Goal: Task Accomplishment & Management: Manage account settings

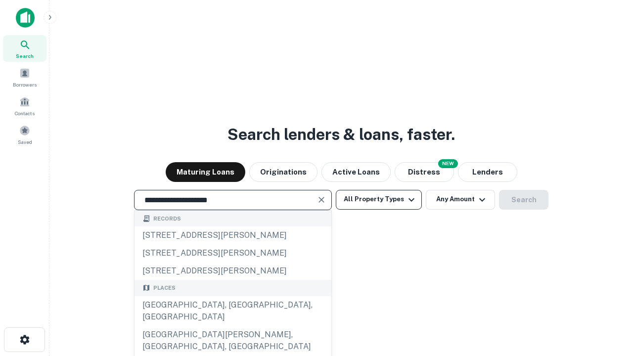
click at [233, 326] on div "Santa Monica, CA, USA" at bounding box center [233, 311] width 197 height 30
click at [379, 199] on button "All Property Types" at bounding box center [379, 200] width 86 height 20
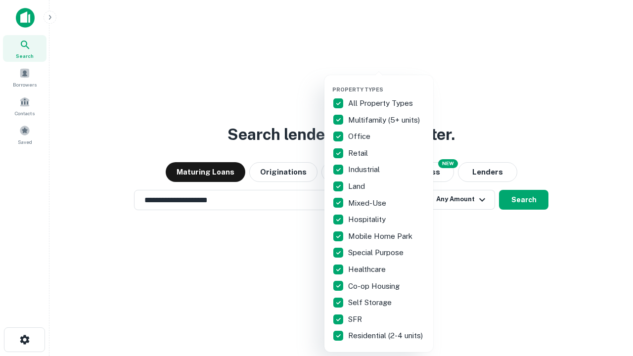
type input "**********"
click at [387, 83] on button "button" at bounding box center [387, 83] width 109 height 0
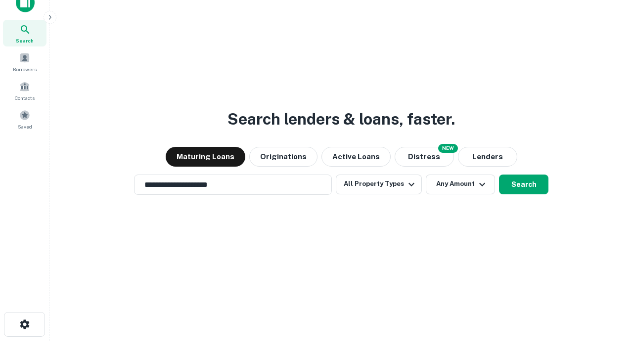
scroll to position [6, 119]
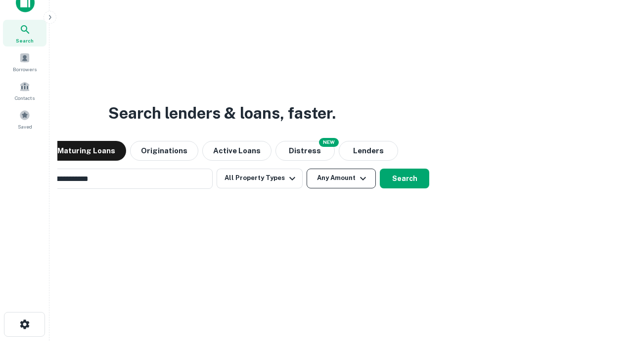
click at [307, 169] on button "Any Amount" at bounding box center [341, 179] width 69 height 20
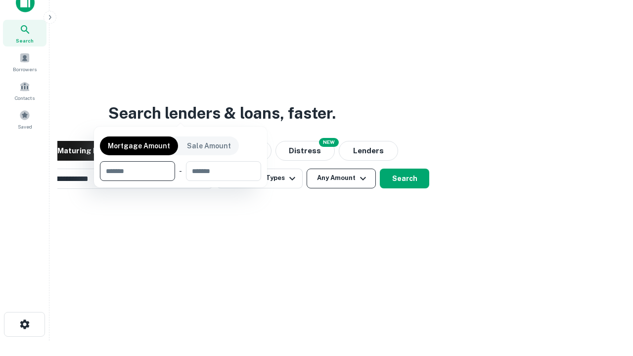
scroll to position [16, 0]
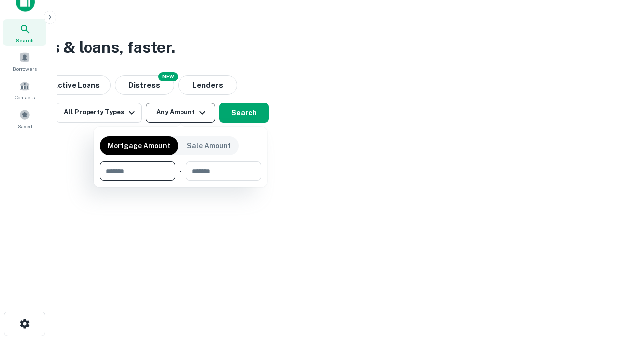
type input "*******"
click at [181, 181] on button "button" at bounding box center [180, 181] width 161 height 0
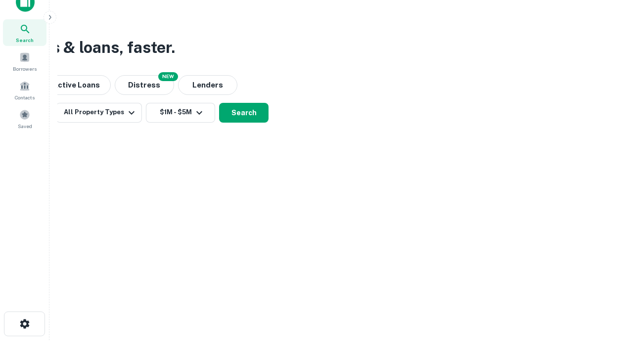
scroll to position [6, 183]
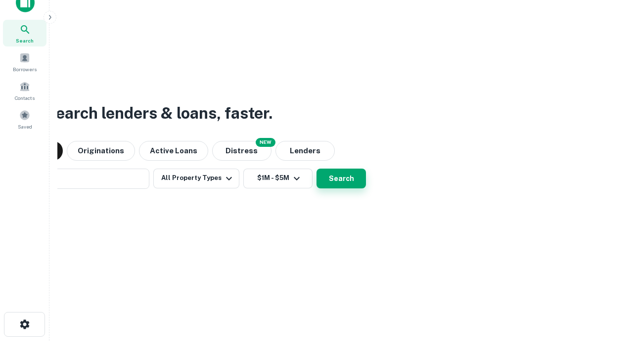
click at [317, 169] on button "Search" at bounding box center [341, 179] width 49 height 20
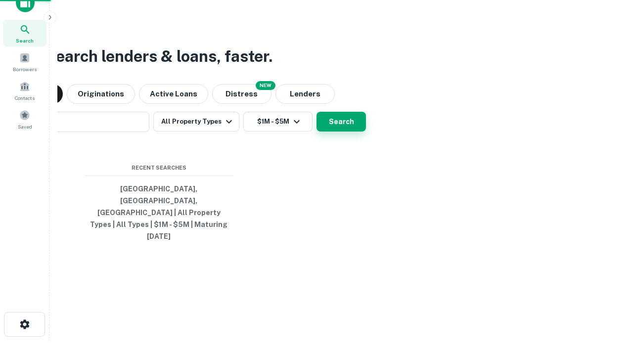
scroll to position [26, 280]
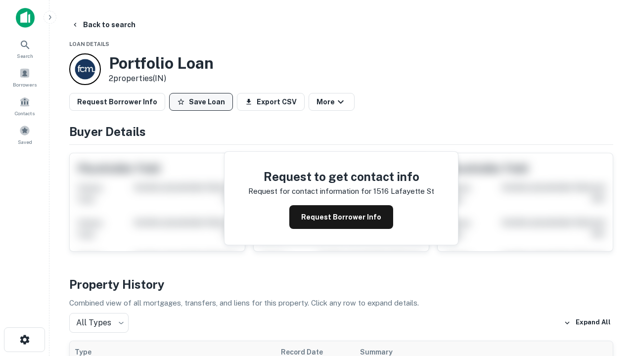
click at [201, 102] on button "Save Loan" at bounding box center [201, 102] width 64 height 18
click at [203, 102] on button "Loan Saved" at bounding box center [203, 102] width 68 height 18
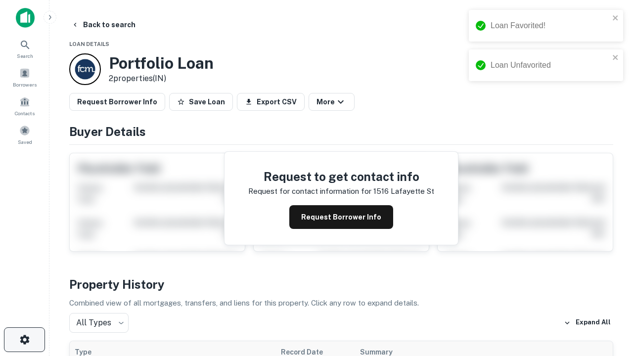
click at [24, 340] on icon "button" at bounding box center [25, 340] width 12 height 12
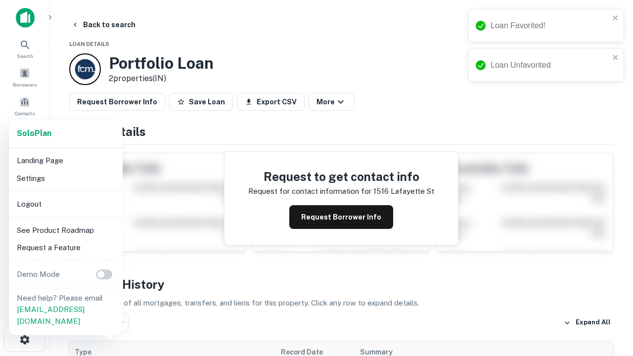
click at [65, 204] on li "Logout" at bounding box center [66, 204] width 106 height 18
